Goal: Use online tool/utility: Utilize a website feature to perform a specific function

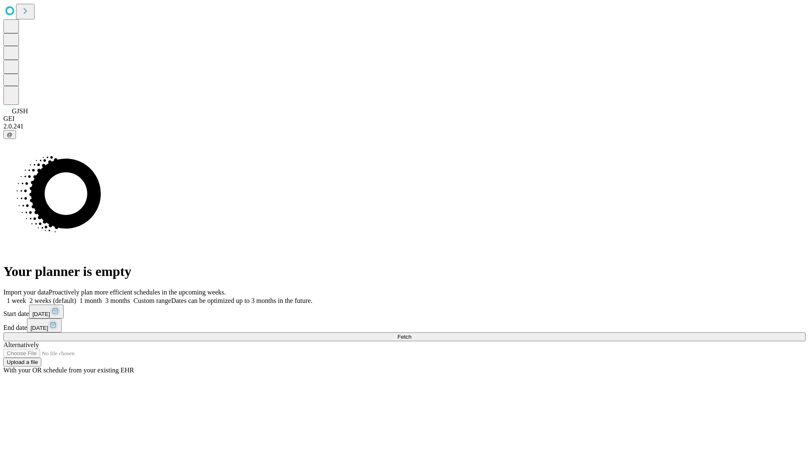
click at [411, 334] on span "Fetch" at bounding box center [404, 337] width 14 height 6
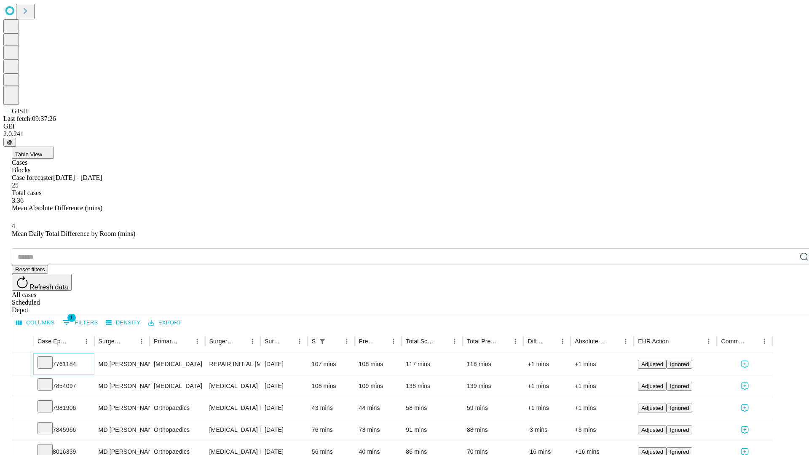
click at [49, 358] on icon at bounding box center [45, 362] width 8 height 8
